Goal: Transaction & Acquisition: Download file/media

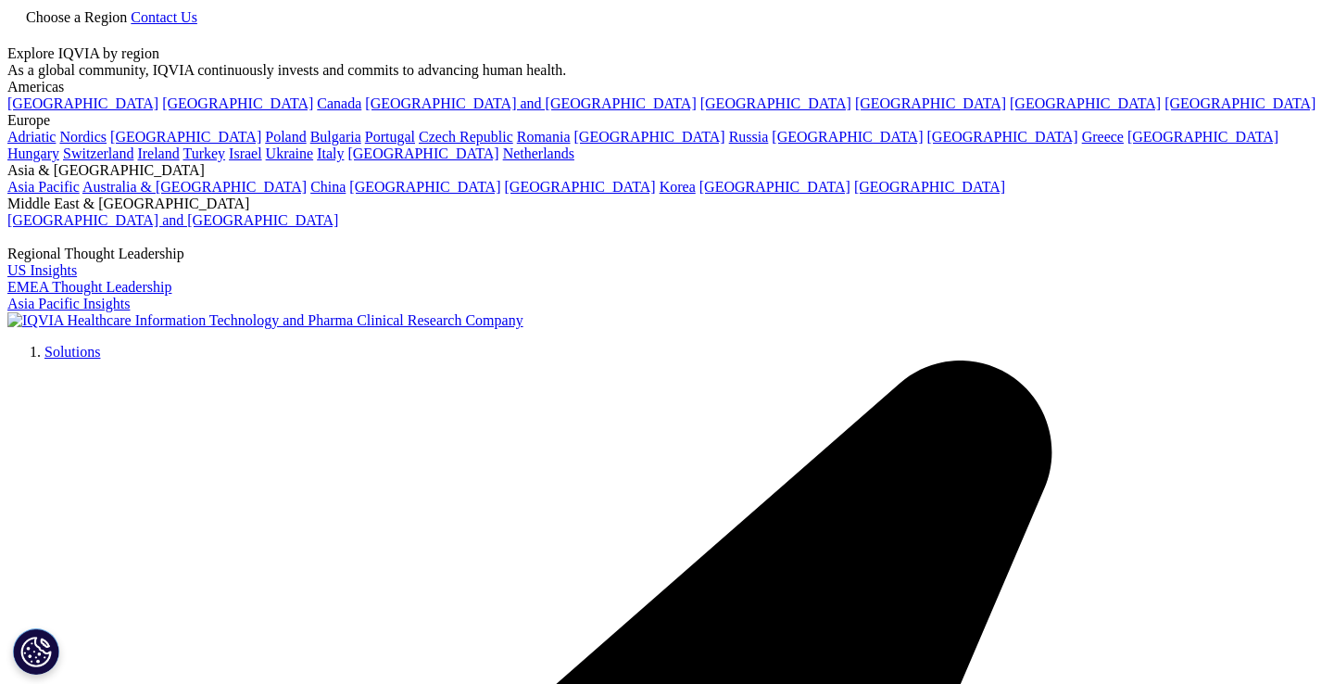
scroll to position [544, 0]
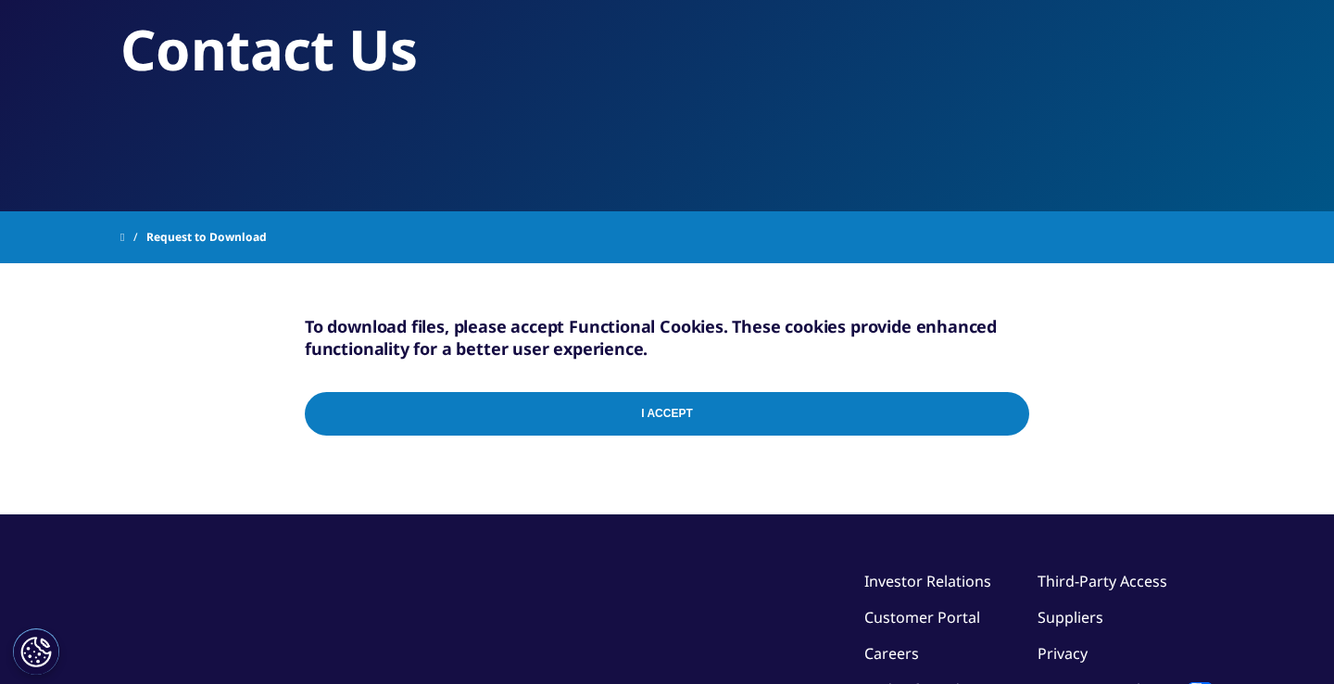
scroll to position [189, 0]
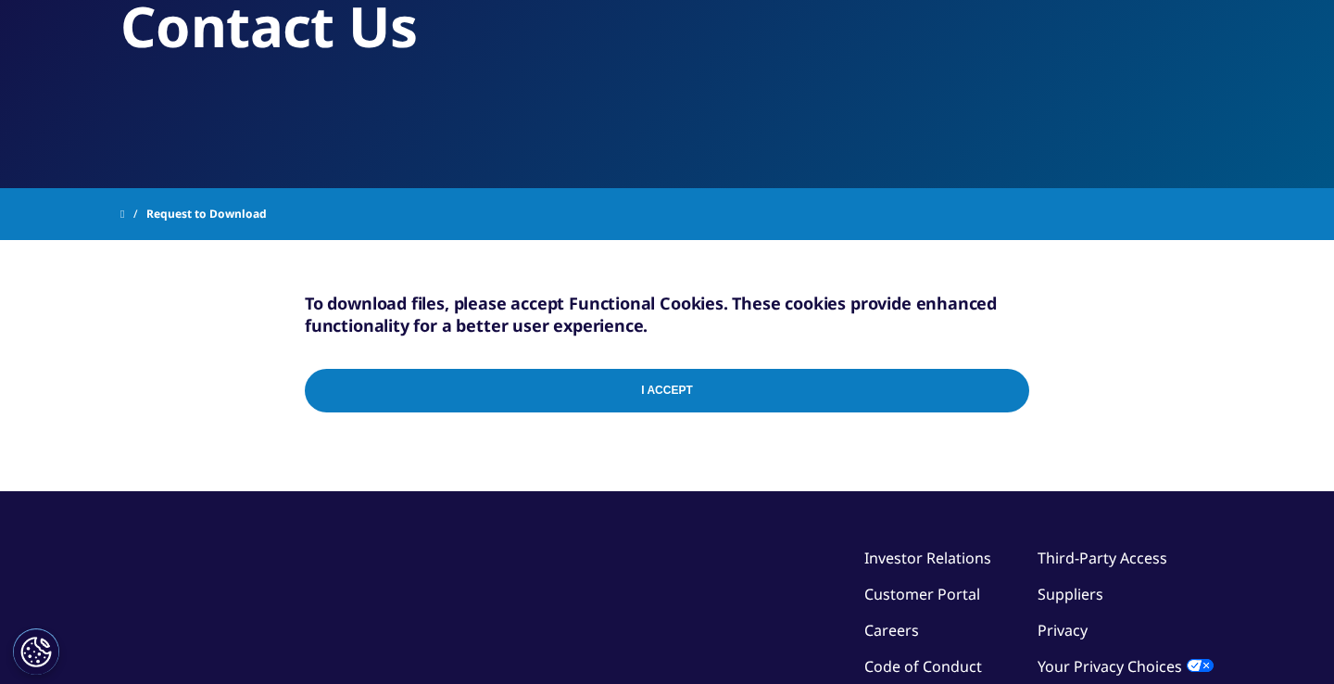
click at [571, 391] on input "I Accept" at bounding box center [667, 391] width 725 height 44
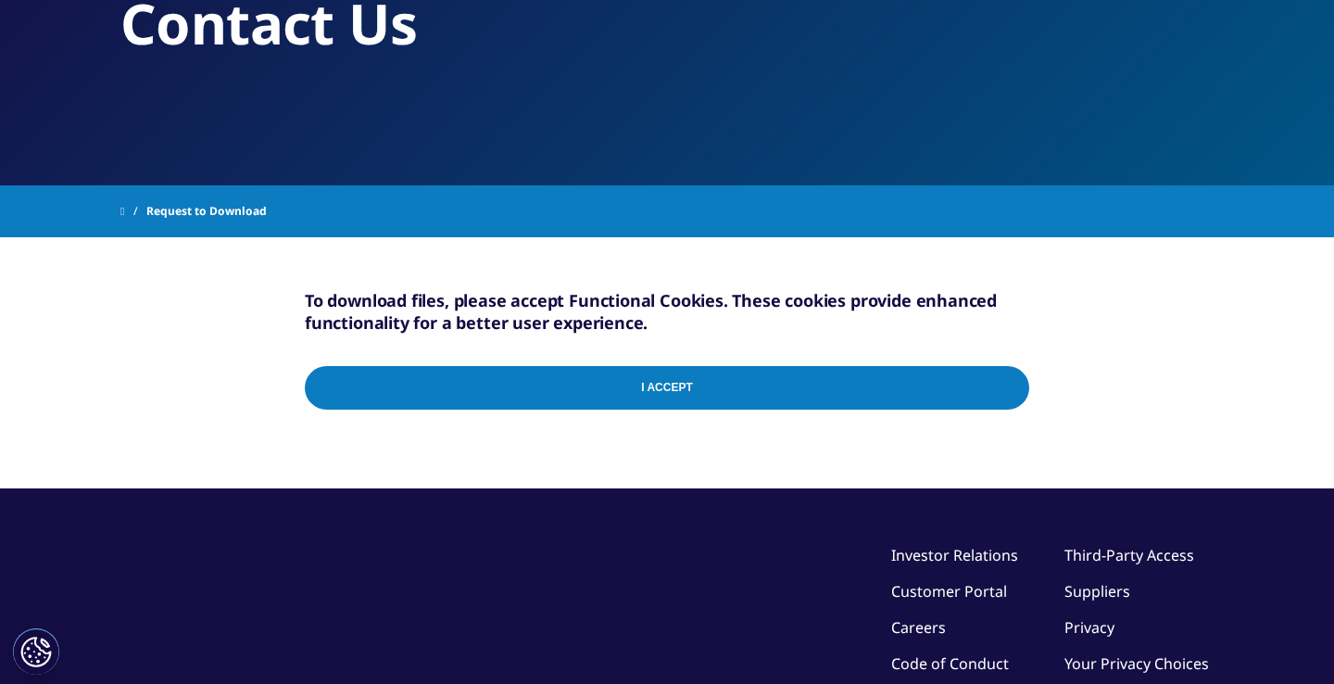
click at [755, 390] on input "I Accept" at bounding box center [667, 388] width 725 height 44
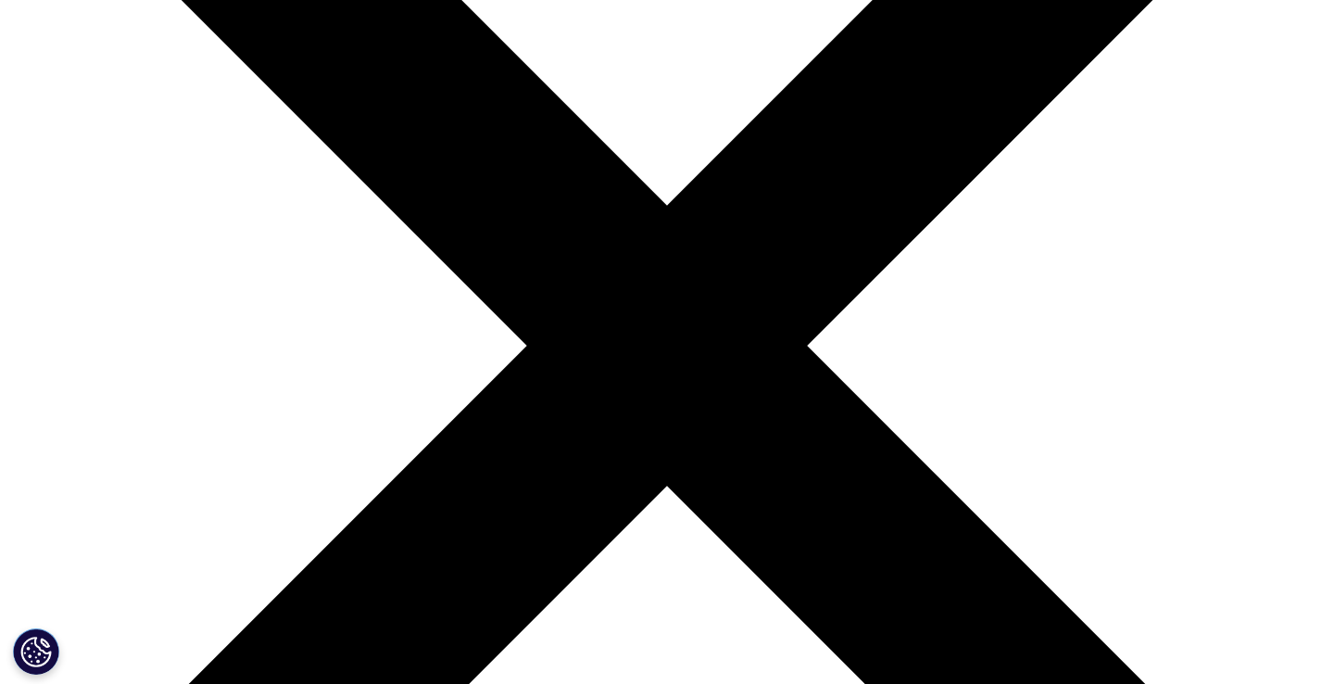
scroll to position [420, 0]
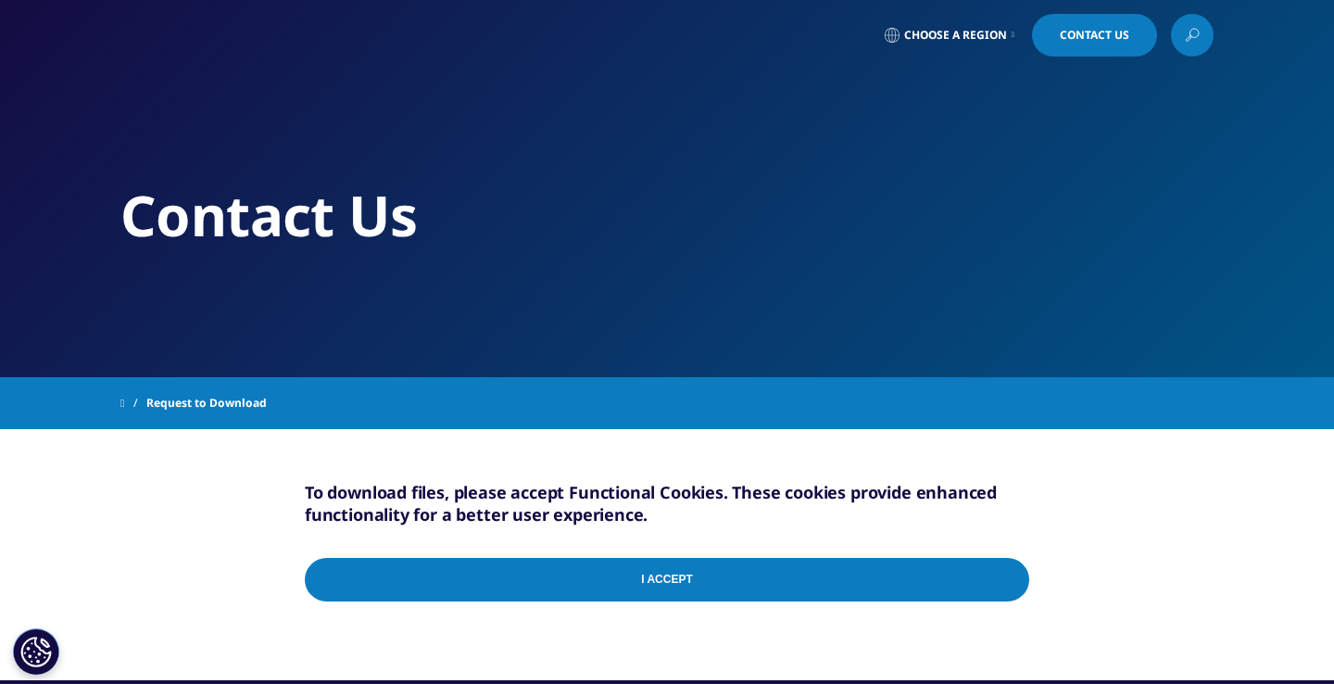
click at [216, 404] on span "Request to Download" at bounding box center [206, 402] width 120 height 33
